Goal: Task Accomplishment & Management: Use online tool/utility

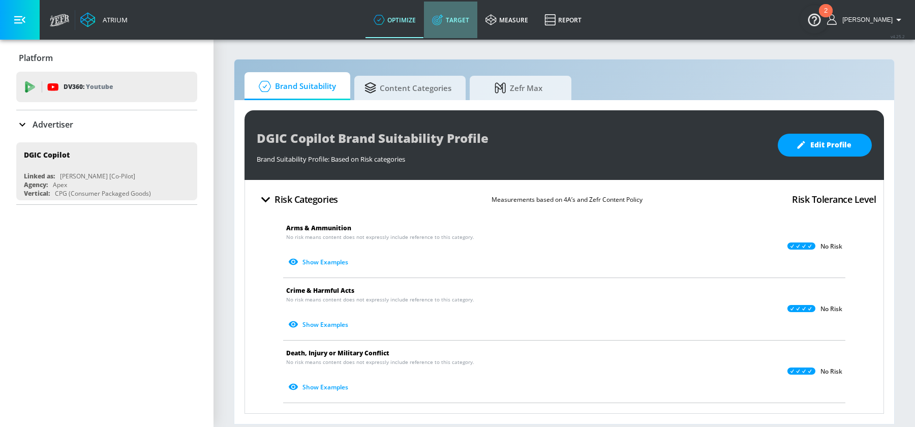
click at [473, 14] on link "Target" at bounding box center [450, 20] width 53 height 37
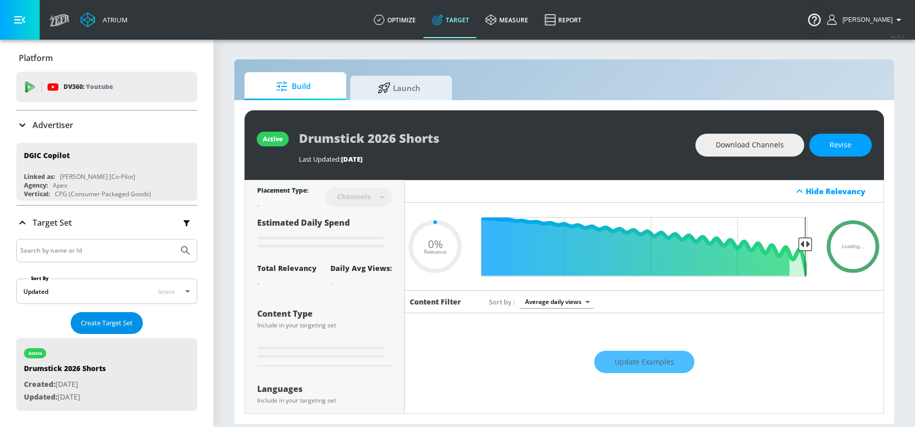
type input "0.05"
click at [82, 253] on input "Search by name or Id" at bounding box center [97, 250] width 154 height 13
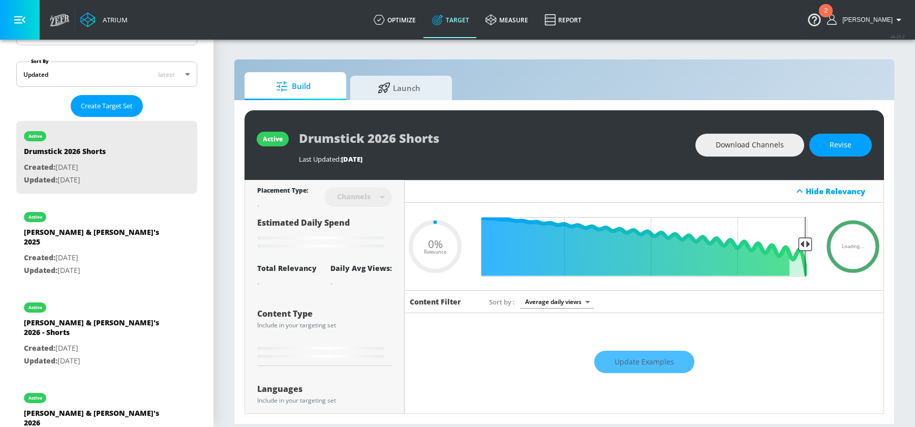
scroll to position [220, 0]
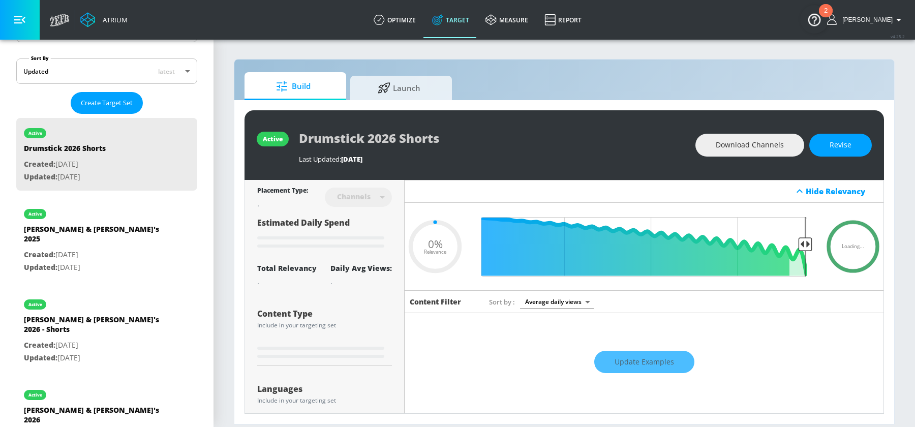
type input "edy"
click at [82, 261] on p "Updated: [DATE]" at bounding box center [95, 267] width 142 height 13
type input "[PERSON_NAME] & [PERSON_NAME]'s 2025"
type input "videos"
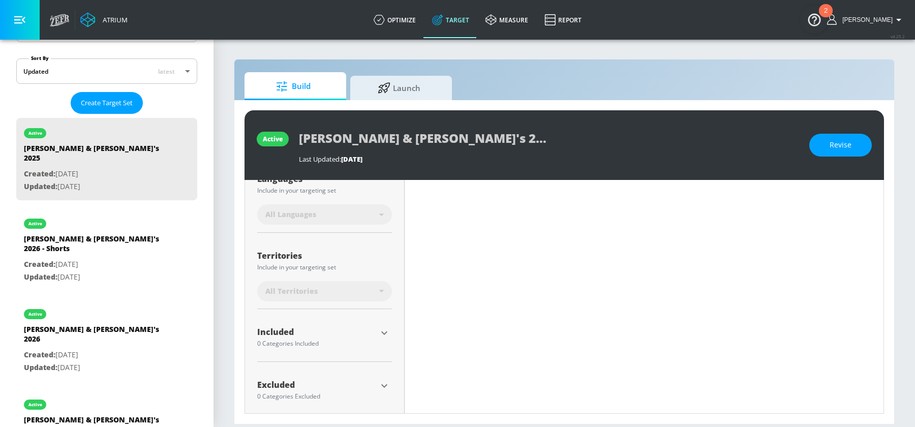
scroll to position [219, 0]
type input "0.25"
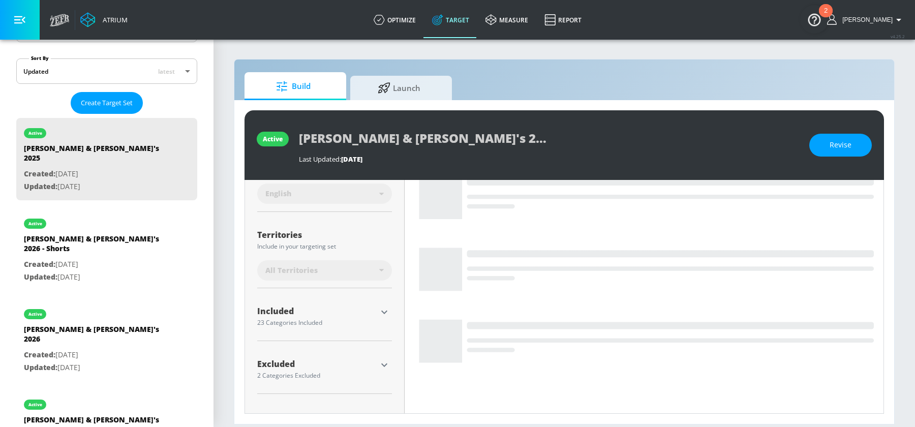
scroll to position [206, 0]
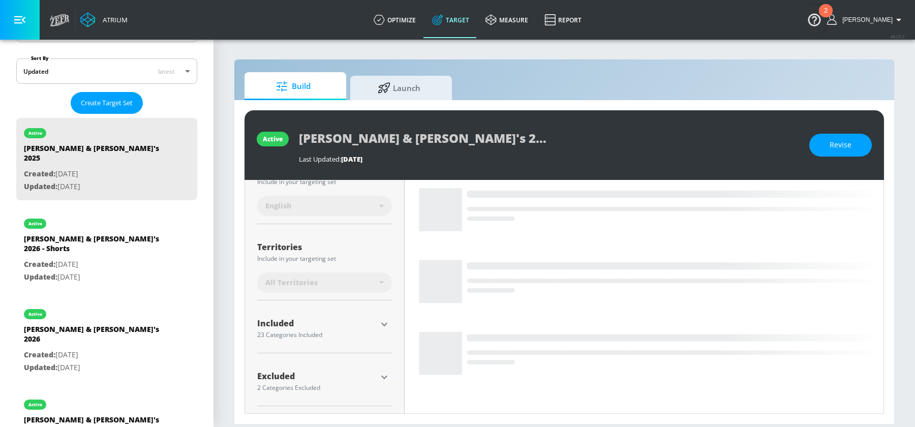
click at [386, 326] on icon "button" at bounding box center [384, 324] width 12 height 12
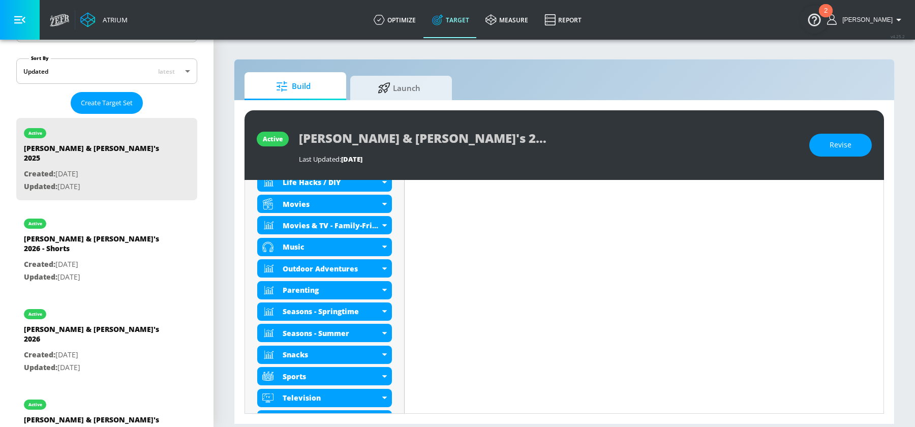
scroll to position [739, 0]
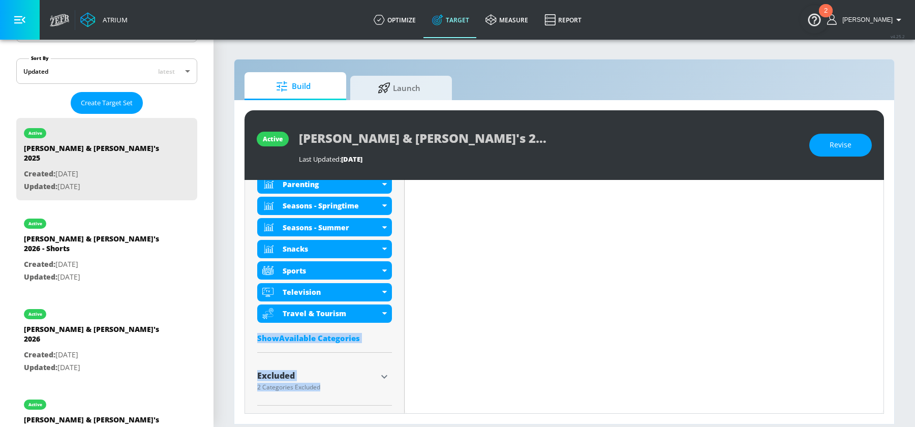
drag, startPoint x: 257, startPoint y: 243, endPoint x: 398, endPoint y: 342, distance: 171.9
copy div "23 Categories Included included Categories Clear All Back to School DE&I - Asia…"
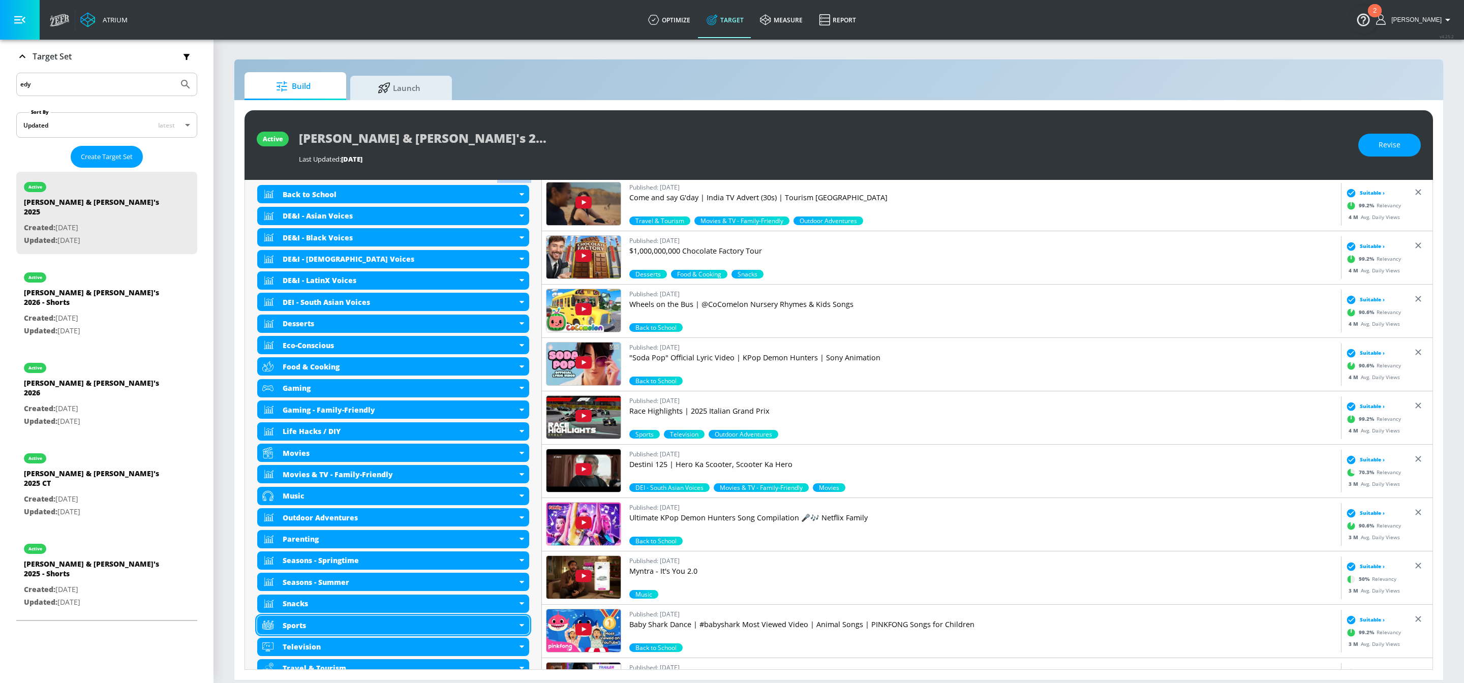
scroll to position [440, 0]
